Goal: Task Accomplishment & Management: Complete application form

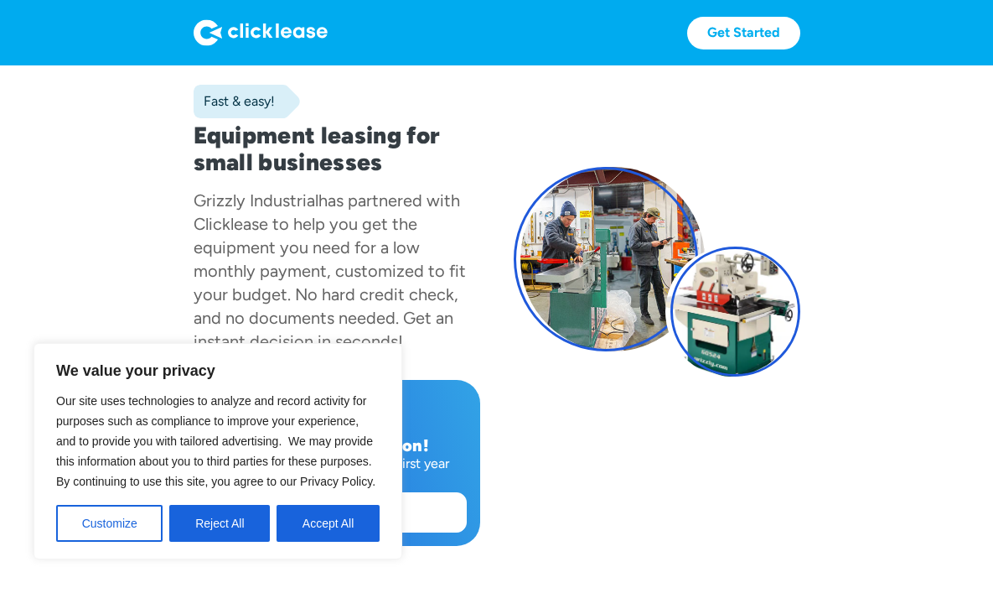
scroll to position [111, 0]
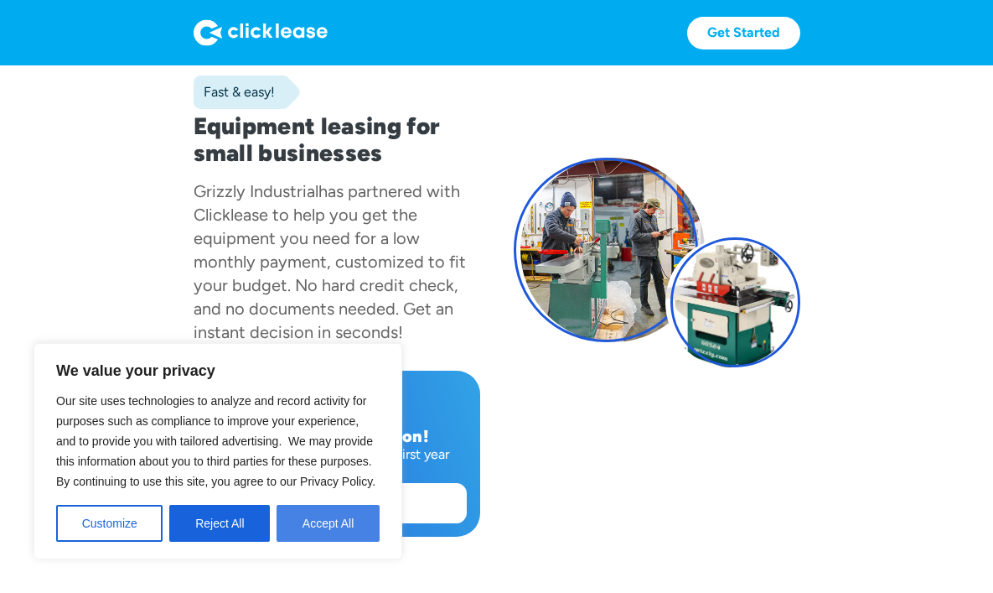
click at [337, 530] on button "Accept All" at bounding box center [328, 523] width 103 height 37
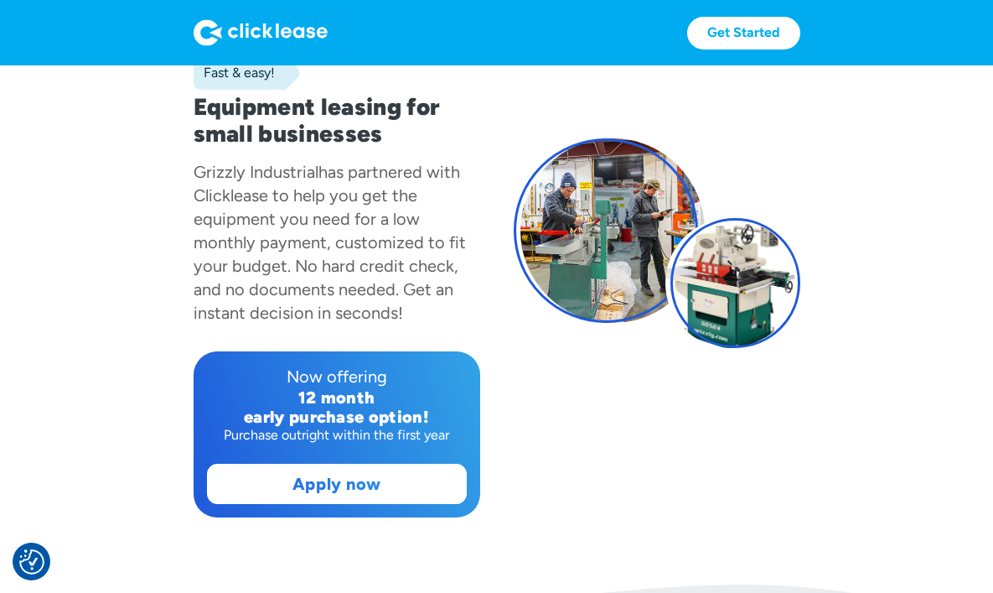
scroll to position [232, 0]
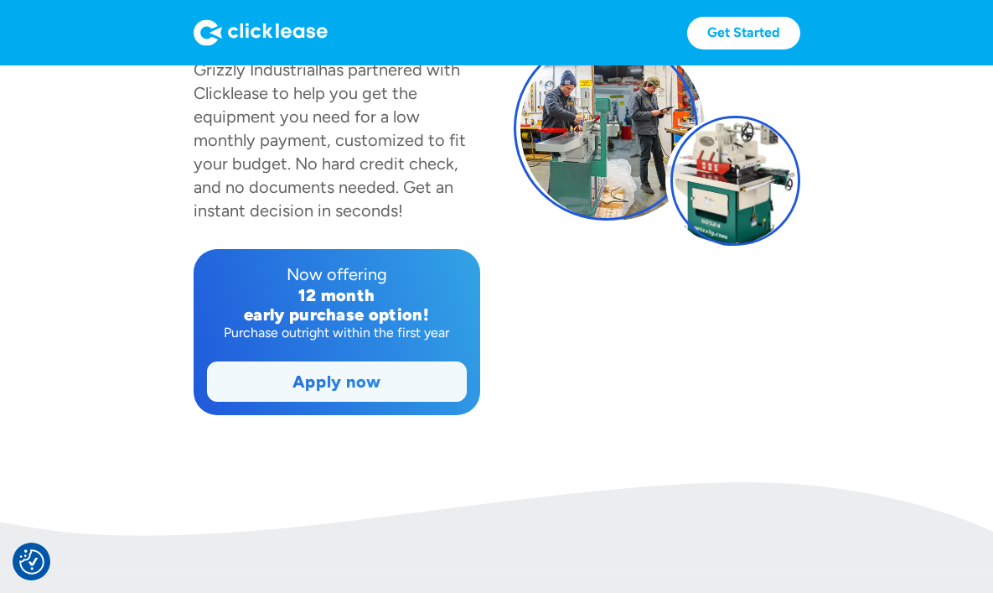
click at [388, 370] on link "Apply now" at bounding box center [337, 381] width 258 height 39
